Goal: Complete application form

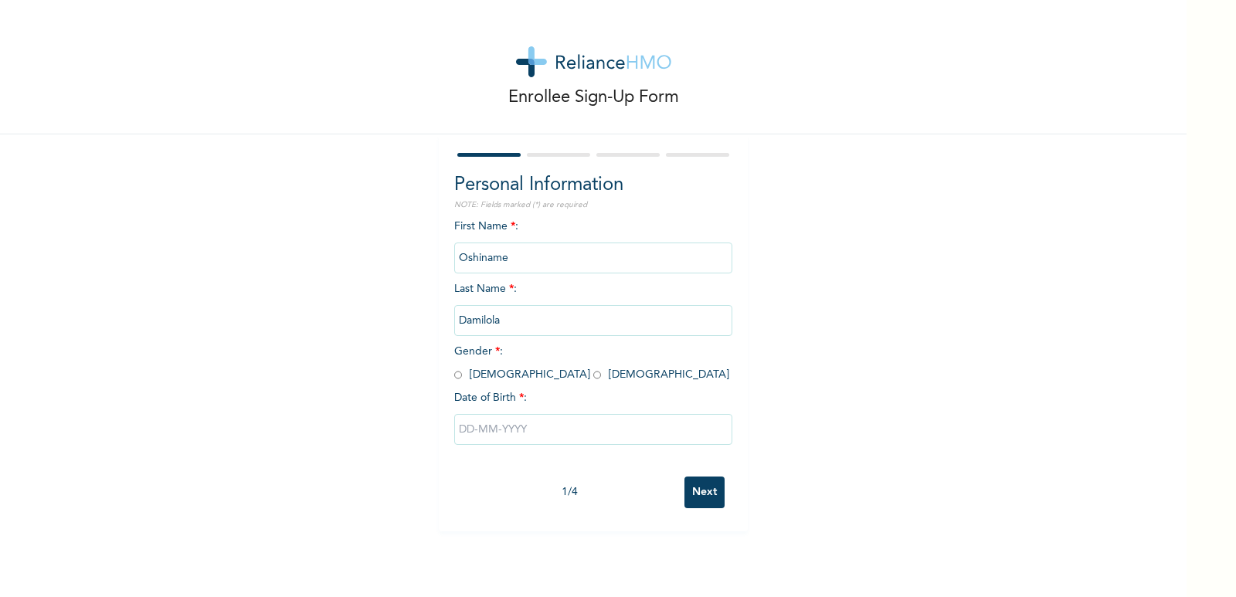
click at [593, 375] on input "radio" at bounding box center [597, 375] width 8 height 15
radio input "true"
click at [458, 426] on input "text" at bounding box center [593, 429] width 278 height 31
select select "7"
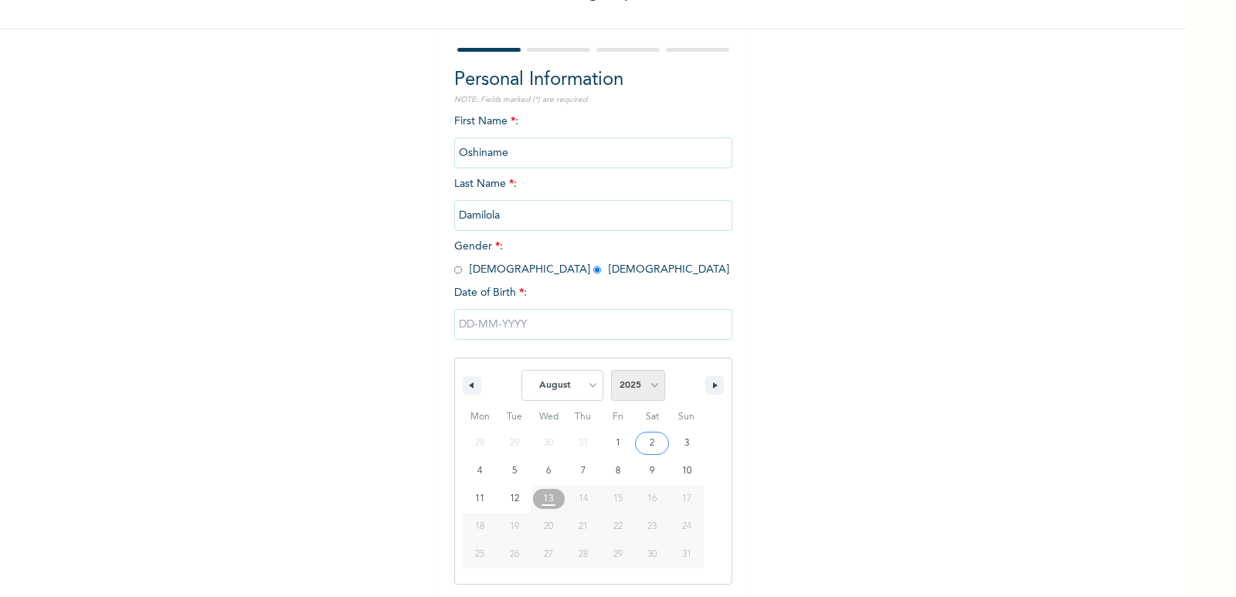
click at [646, 390] on select "2025 2024 2023 2022 2021 2020 2019 2018 2017 2016 2015 2014 2013 2012 2011 2010…" at bounding box center [638, 385] width 54 height 31
select select "1994"
click at [611, 371] on select "2025 2024 2023 2022 2021 2020 2019 2018 2017 2016 2015 2014 2013 2012 2011 2010…" at bounding box center [638, 385] width 54 height 31
click at [582, 382] on select "January February March April May June July August September October November De…" at bounding box center [562, 385] width 82 height 31
select select "11"
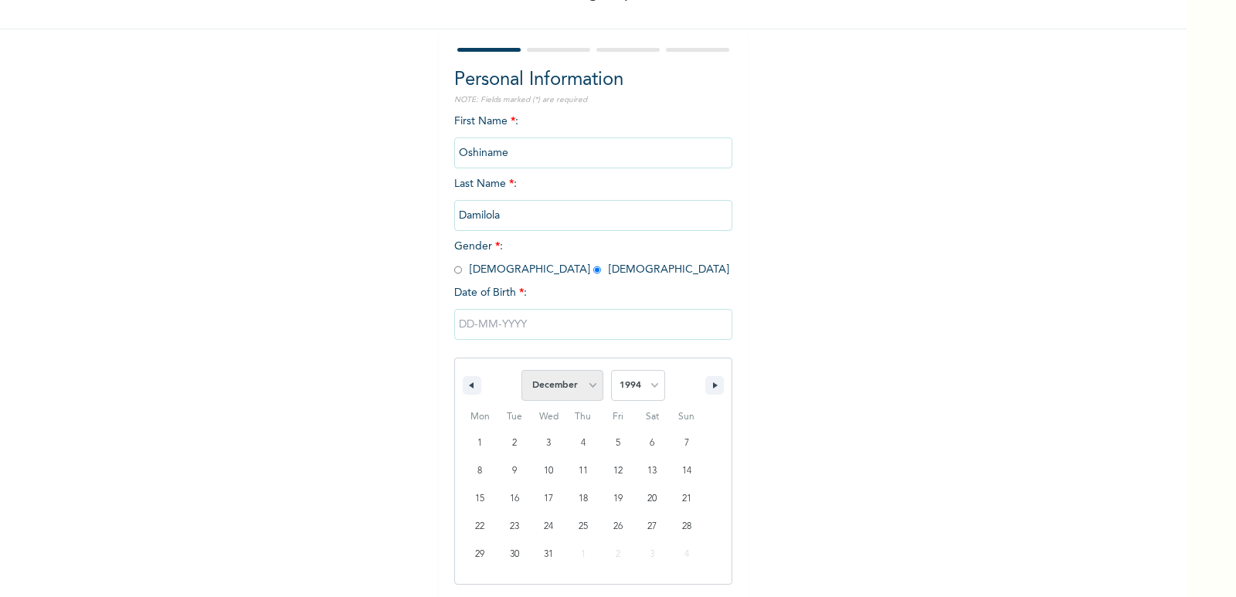
click at [521, 371] on select "January February March April May June July August September October November De…" at bounding box center [562, 385] width 82 height 31
drag, startPoint x: 533, startPoint y: 528, endPoint x: 532, endPoint y: 518, distance: 9.4
type input "[DATE]"
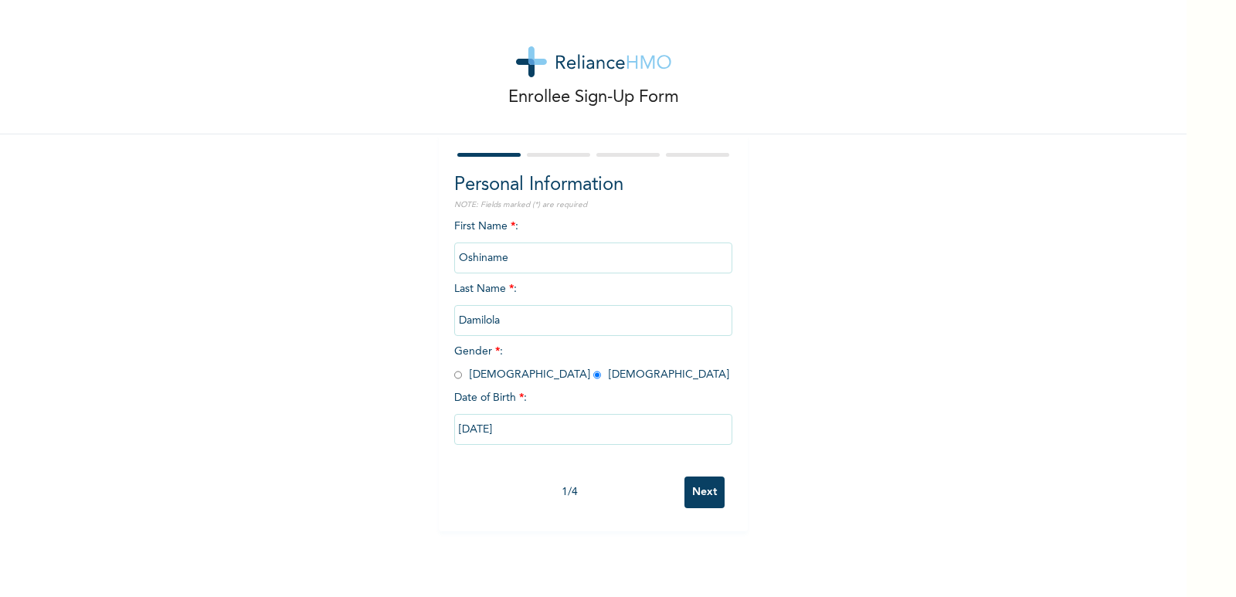
click at [705, 497] on input "Next" at bounding box center [704, 493] width 40 height 32
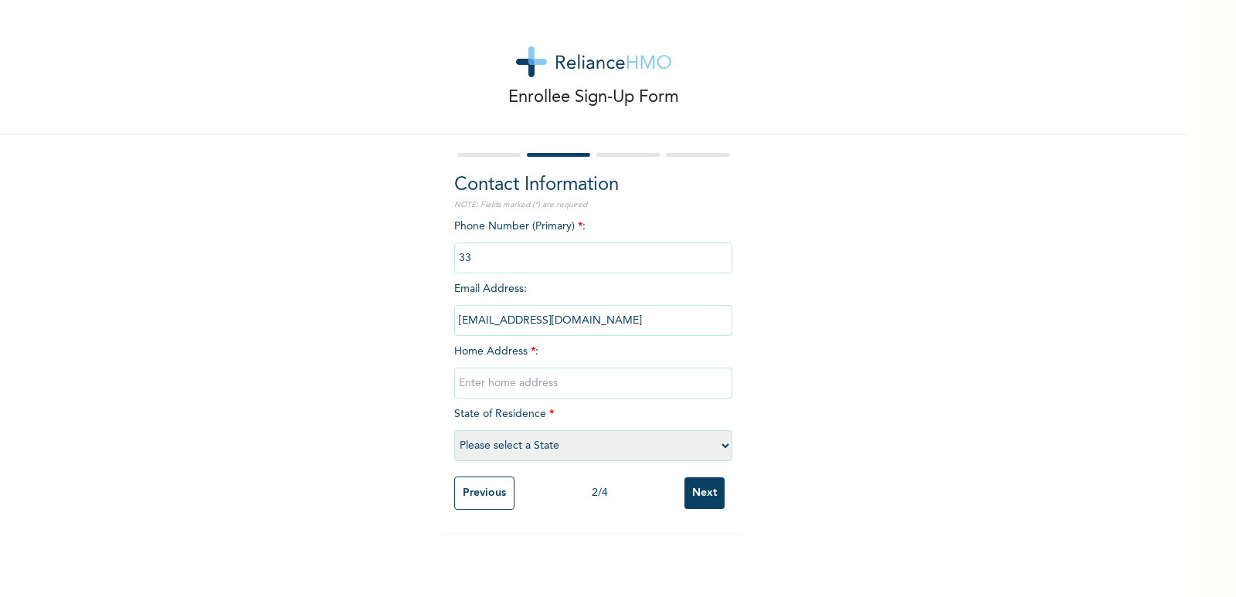
click at [504, 267] on input "phone" at bounding box center [593, 258] width 278 height 31
click at [475, 250] on input "phone" at bounding box center [593, 258] width 278 height 31
click at [605, 245] on input "phone" at bounding box center [593, 258] width 278 height 31
click at [583, 243] on input "phone" at bounding box center [593, 258] width 278 height 31
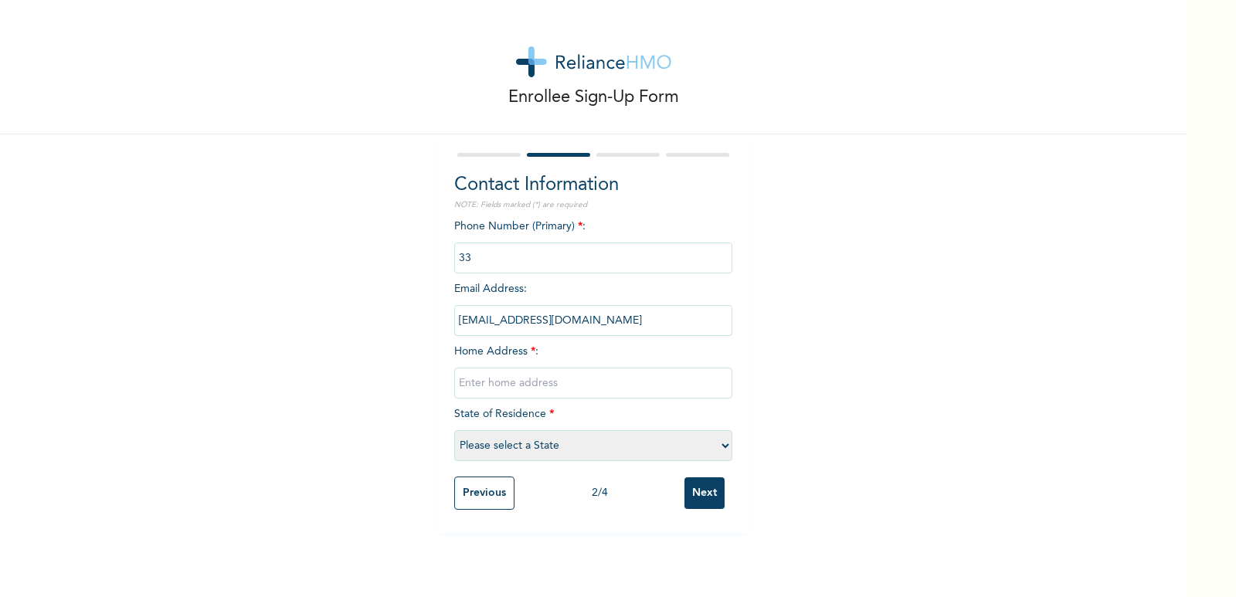
click at [484, 381] on input "text" at bounding box center [593, 383] width 278 height 31
type input "[STREET_ADDRESS]"
click at [498, 443] on select "Please select a State [PERSON_NAME] (FCT) [PERSON_NAME] Ibom [GEOGRAPHIC_DATA] …" at bounding box center [593, 445] width 278 height 31
select select "25"
click at [454, 430] on select "Please select a State [PERSON_NAME] (FCT) [PERSON_NAME] Ibom [GEOGRAPHIC_DATA] …" at bounding box center [593, 445] width 278 height 31
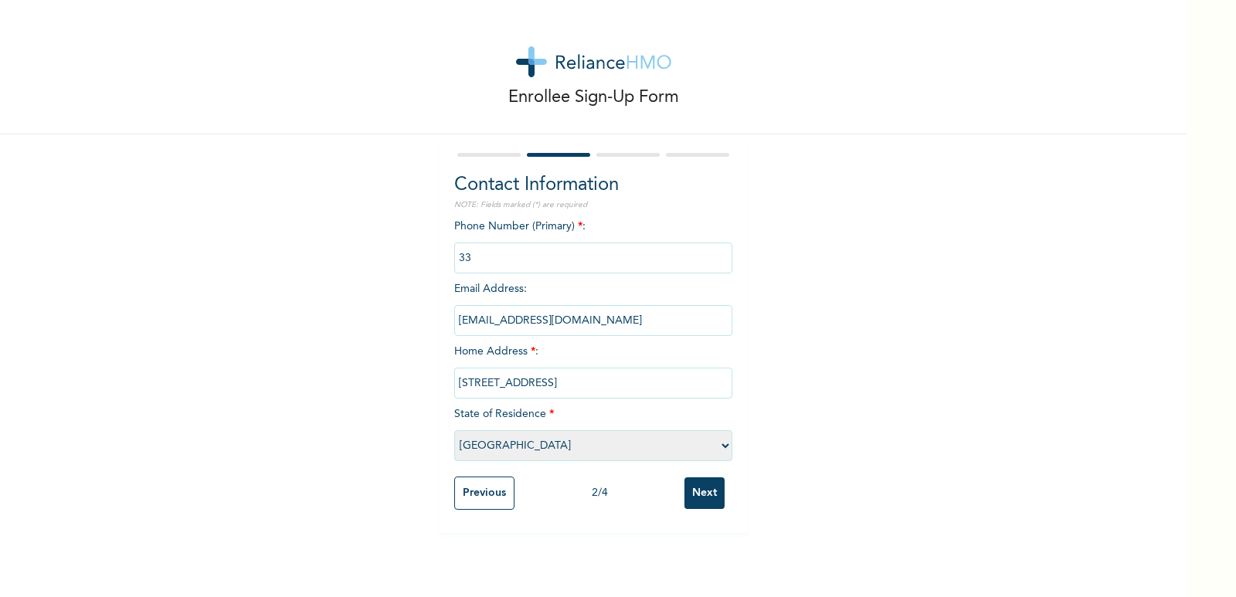
click at [701, 496] on input "Next" at bounding box center [704, 493] width 40 height 32
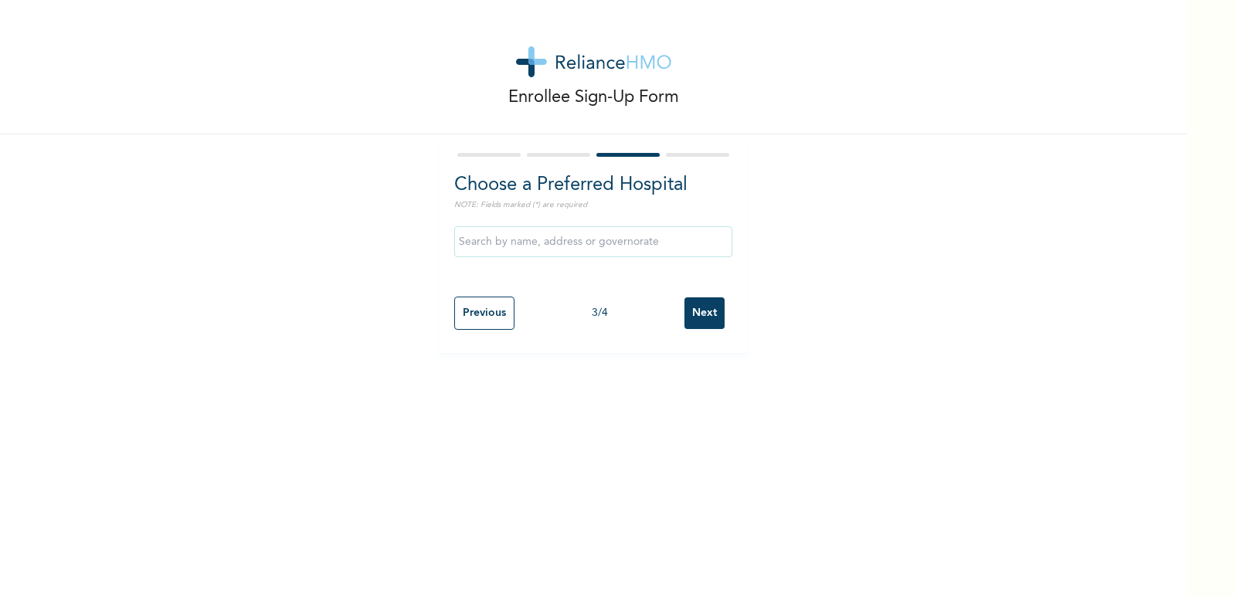
click at [540, 247] on input "text" at bounding box center [593, 241] width 278 height 31
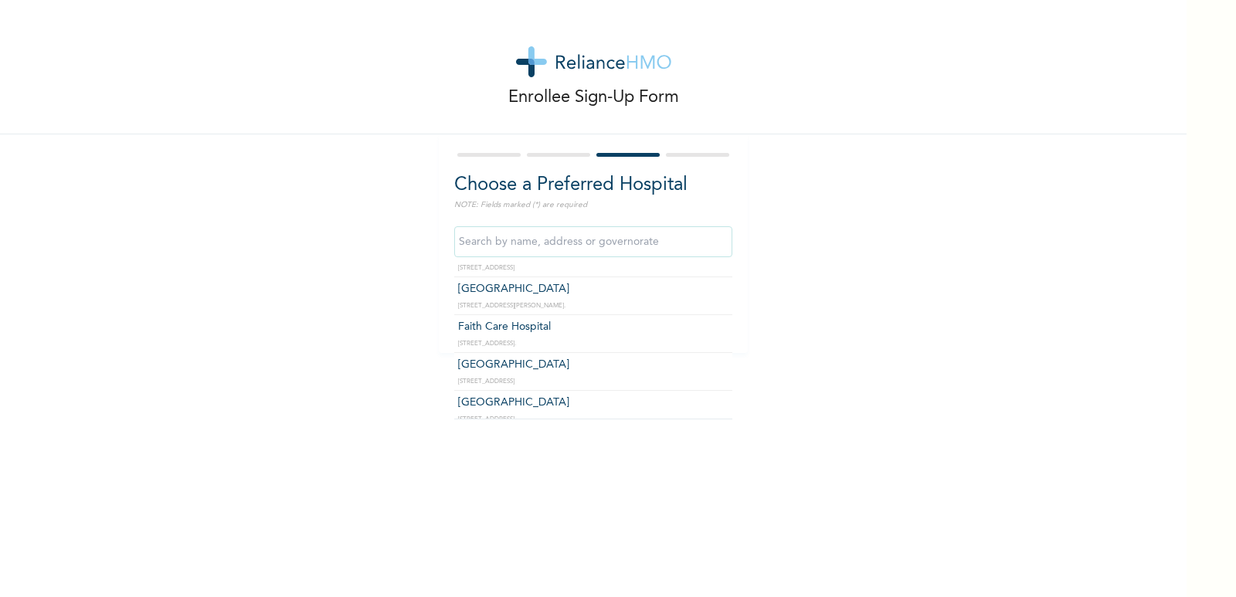
scroll to position [386, 0]
click at [498, 246] on input "text" at bounding box center [593, 241] width 278 height 31
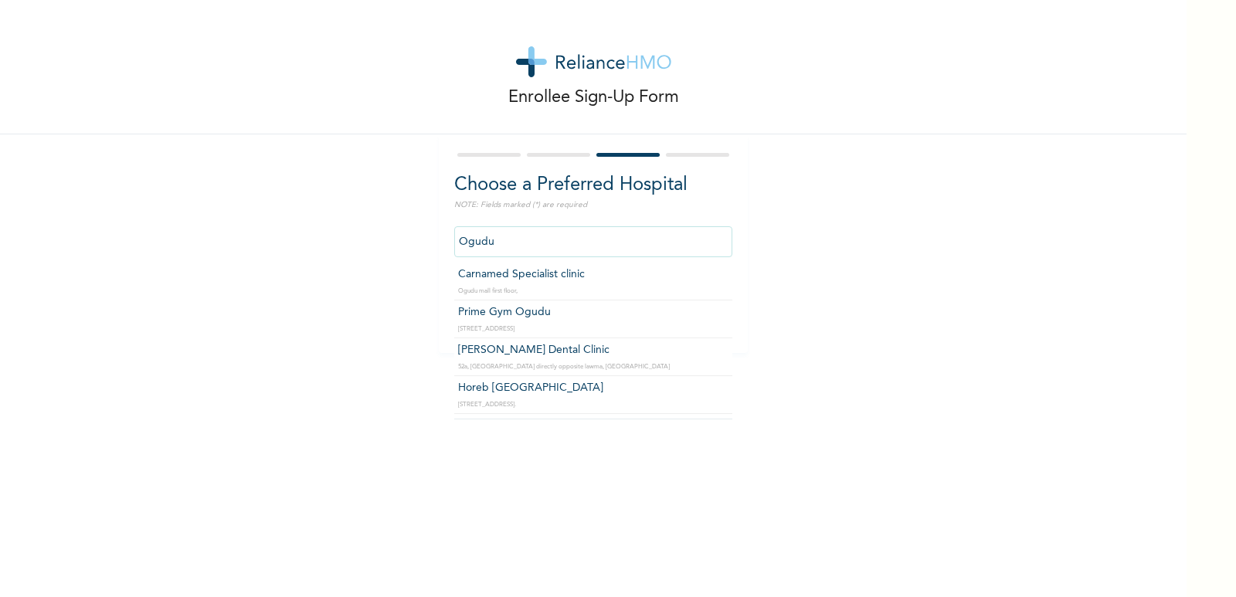
scroll to position [0, 0]
click at [511, 243] on input "Ogudu" at bounding box center [593, 241] width 278 height 31
click at [501, 238] on input "Ogudu" at bounding box center [593, 241] width 278 height 31
type input "O"
type input "Prime Gym Ogudu"
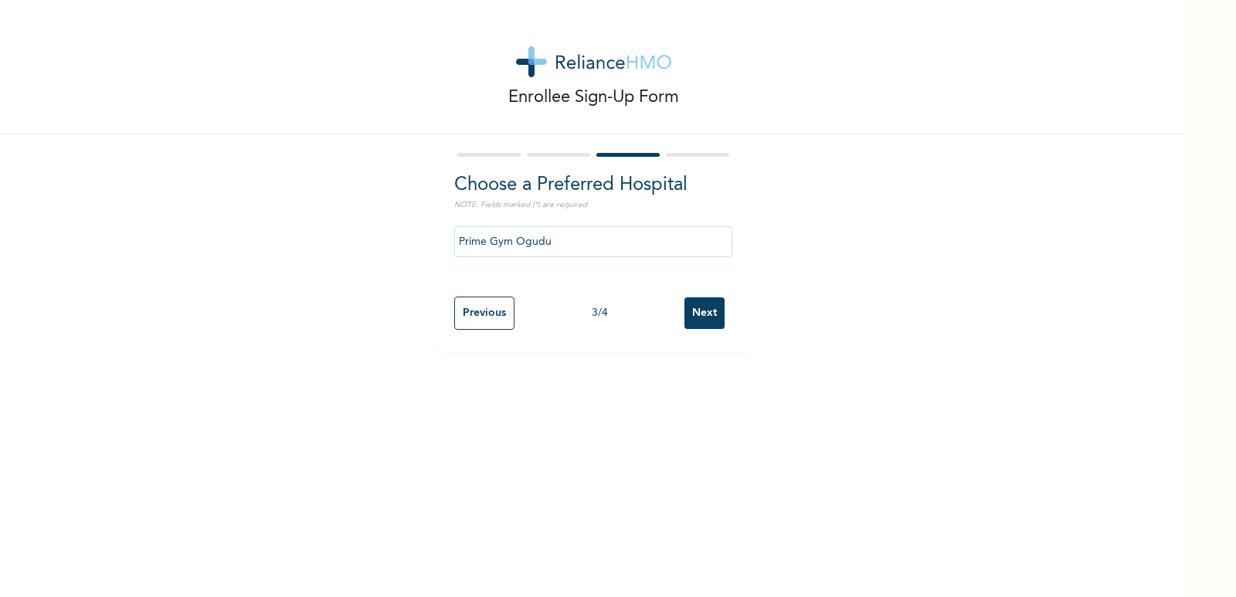
click at [471, 316] on input "Previous" at bounding box center [484, 313] width 60 height 33
select select "25"
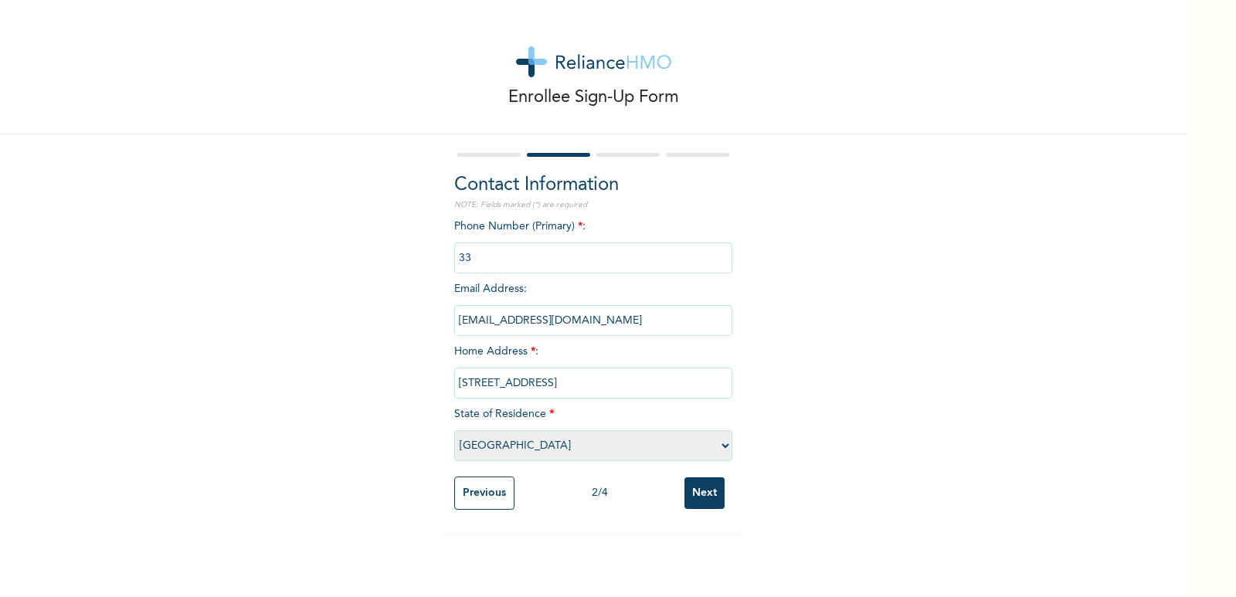
click at [686, 498] on input "Next" at bounding box center [704, 493] width 40 height 32
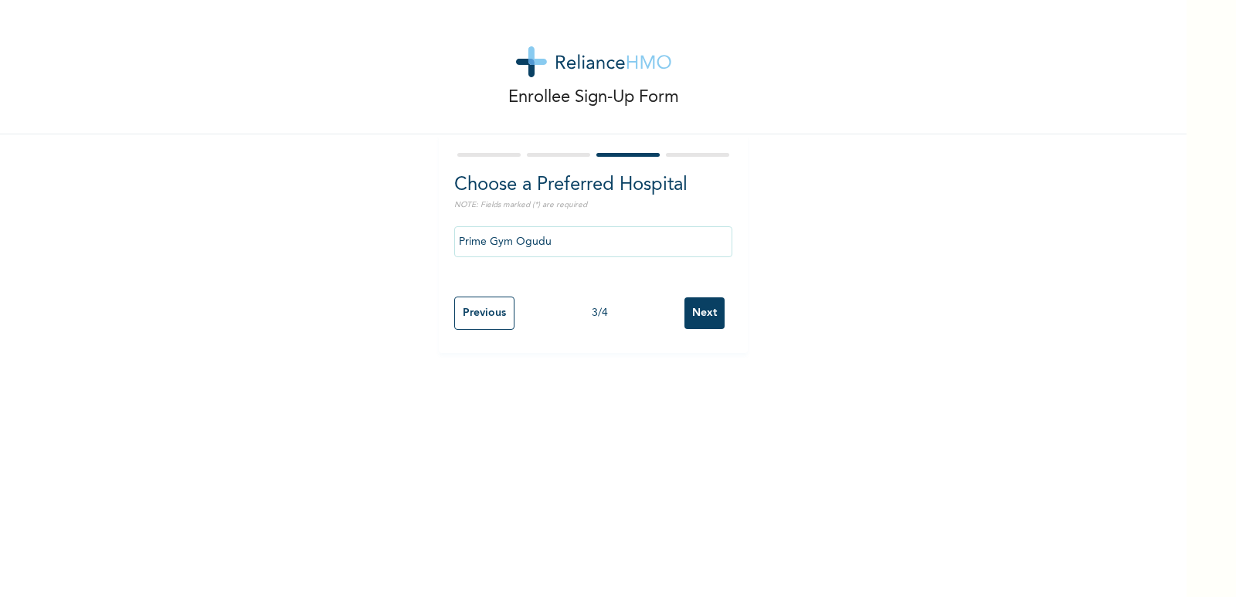
click at [571, 249] on input "Prime Gym Ogudu" at bounding box center [593, 241] width 278 height 31
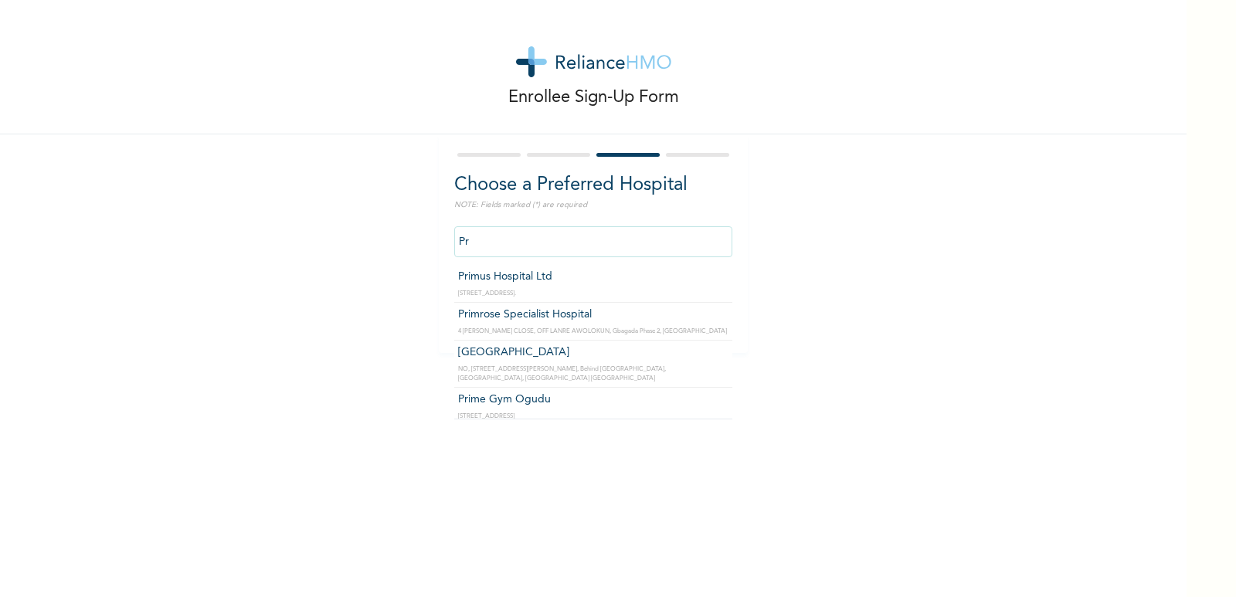
type input "P"
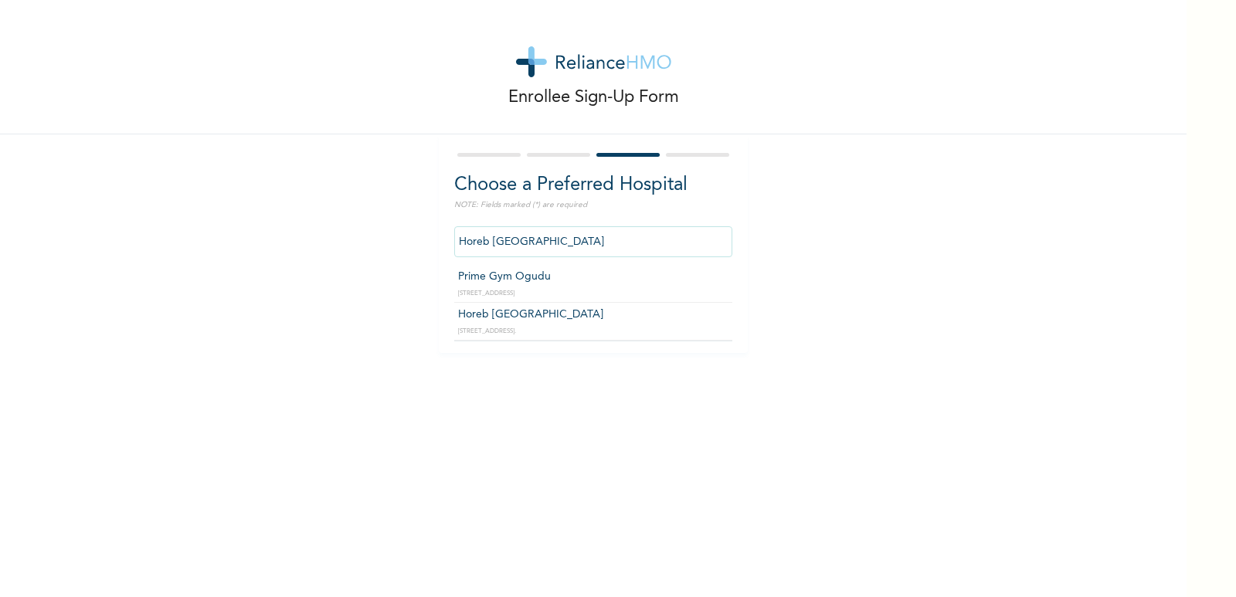
click at [576, 248] on input "Horeb [GEOGRAPHIC_DATA]" at bounding box center [593, 241] width 278 height 31
type input "H"
click at [579, 252] on input "Prime Gym Ogudu" at bounding box center [593, 241] width 278 height 31
type input "P"
type input "Horeb [GEOGRAPHIC_DATA]"
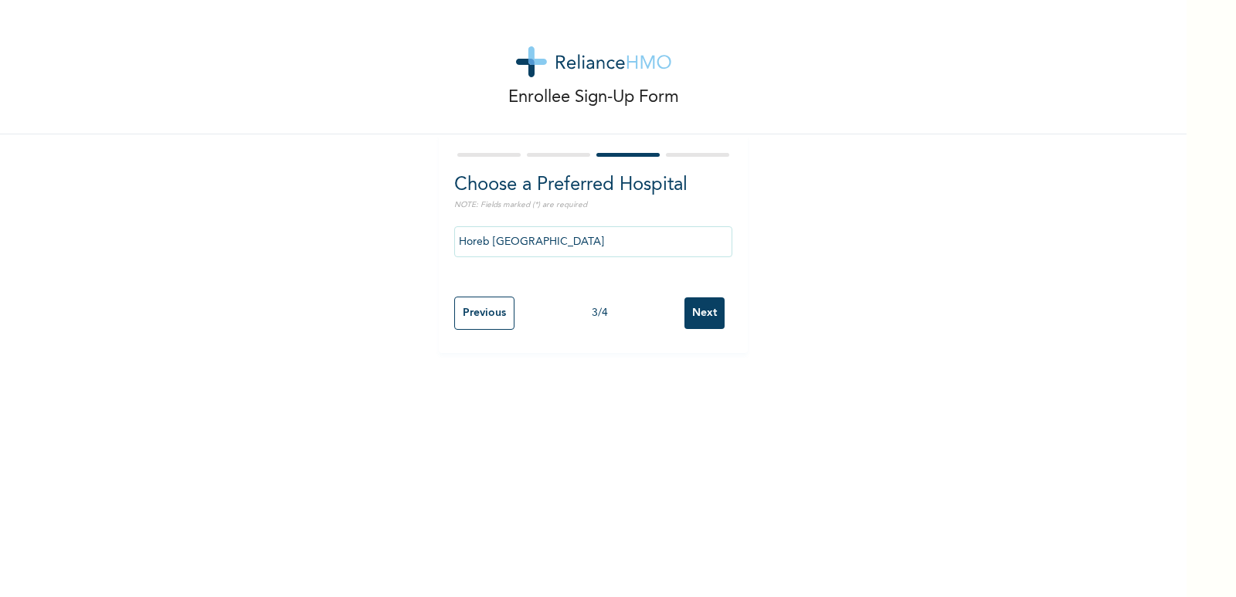
click at [692, 307] on input "Next" at bounding box center [704, 313] width 40 height 32
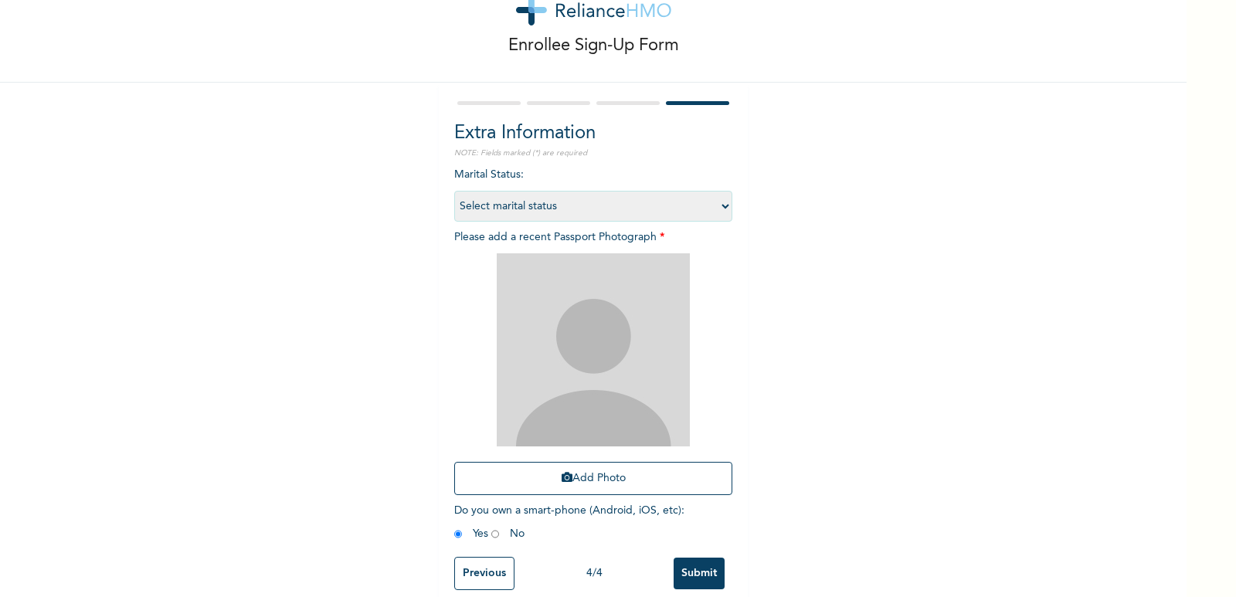
scroll to position [80, 0]
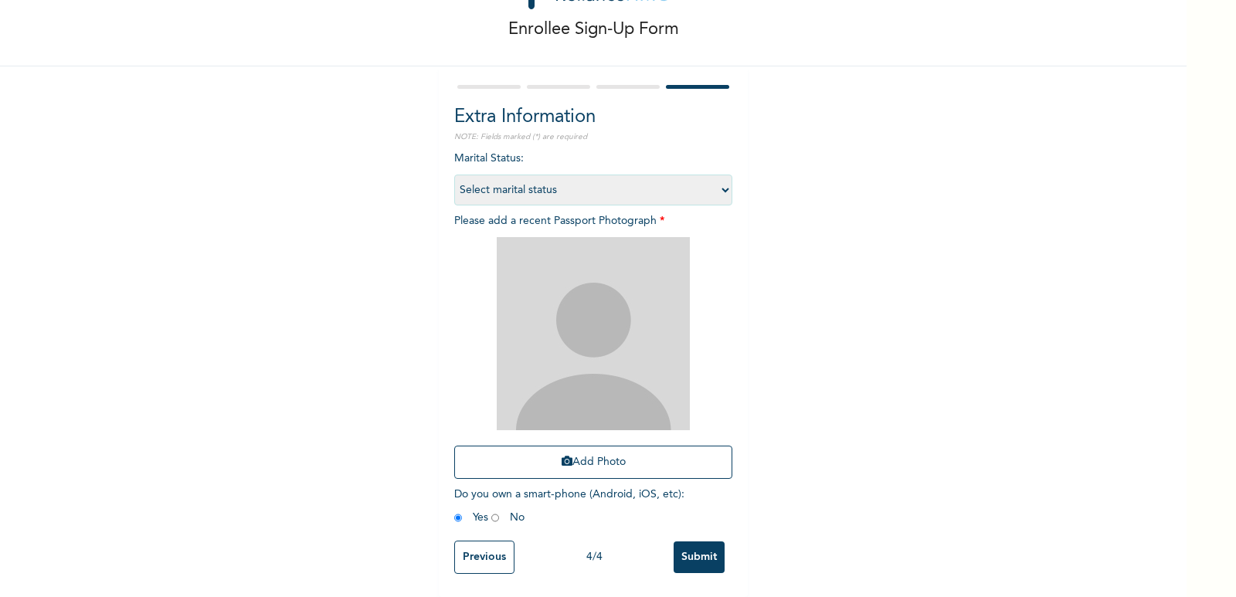
click at [623, 185] on select "Select marital status [DEMOGRAPHIC_DATA] Married [DEMOGRAPHIC_DATA] Widow/[DEMO…" at bounding box center [593, 190] width 278 height 31
select select "1"
click at [454, 175] on select "Select marital status [DEMOGRAPHIC_DATA] Married [DEMOGRAPHIC_DATA] Widow/[DEMO…" at bounding box center [593, 190] width 278 height 31
click at [691, 552] on input "Submit" at bounding box center [699, 558] width 51 height 32
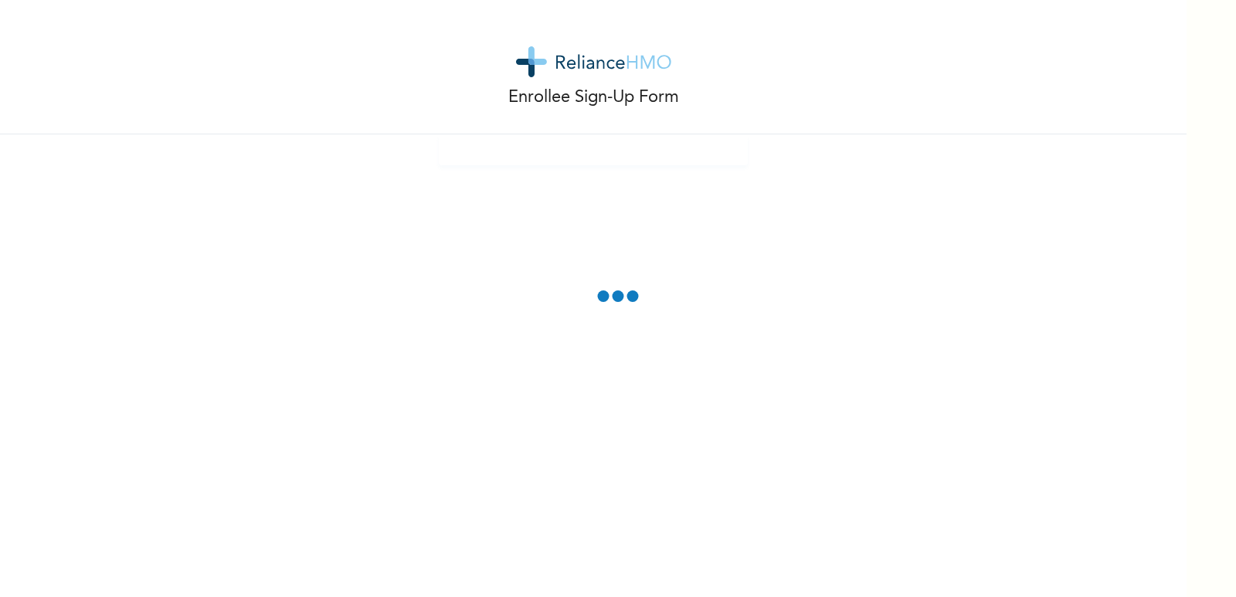
scroll to position [0, 0]
